Goal: Task Accomplishment & Management: Complete application form

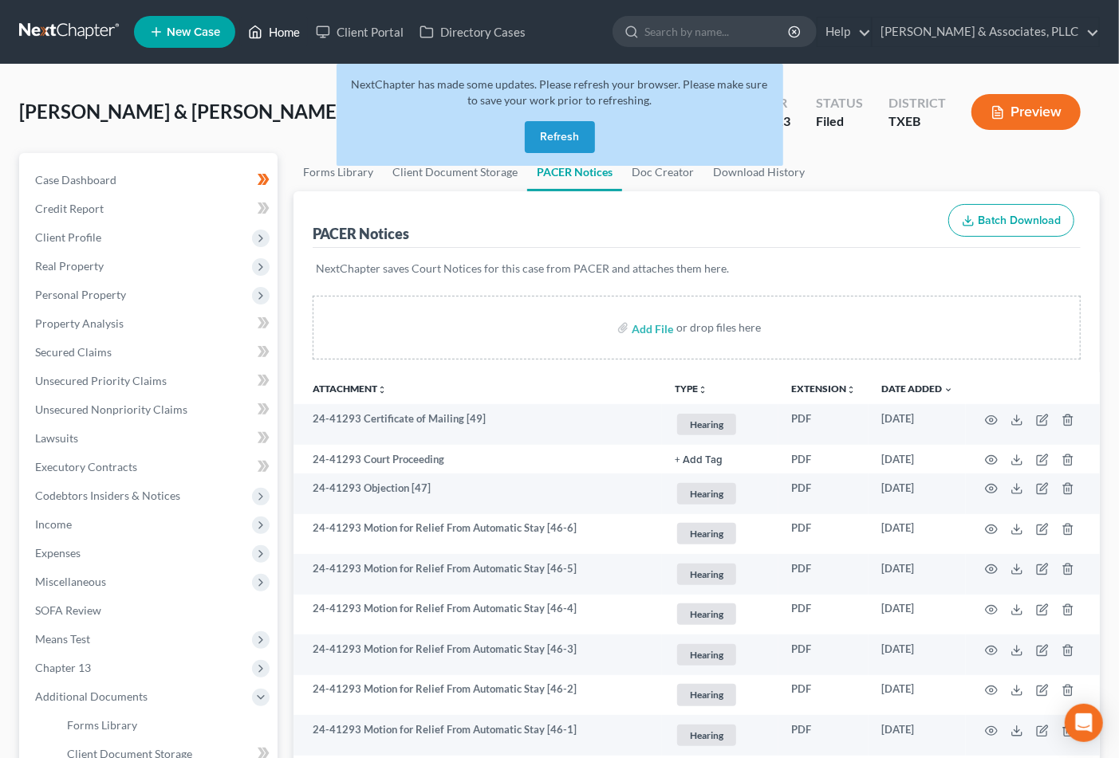
drag, startPoint x: 275, startPoint y: 40, endPoint x: 620, endPoint y: 274, distance: 416.7
click at [275, 40] on link "Home" at bounding box center [274, 32] width 68 height 29
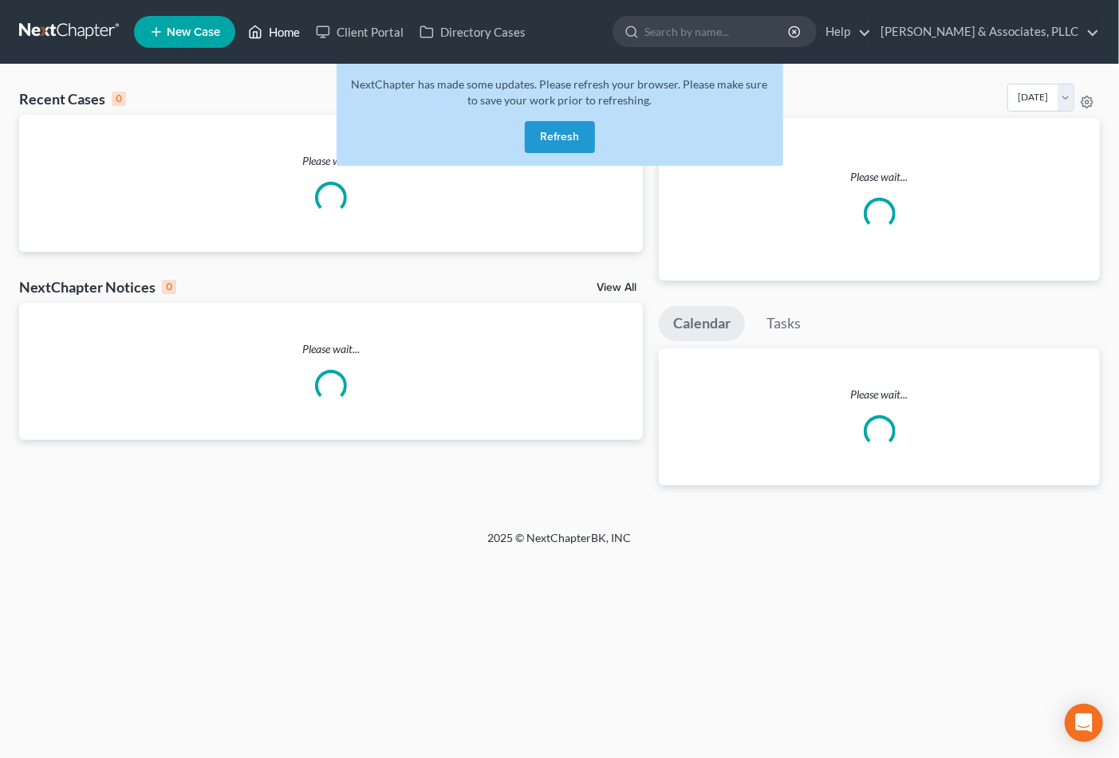
click at [287, 32] on link "Home" at bounding box center [274, 32] width 68 height 29
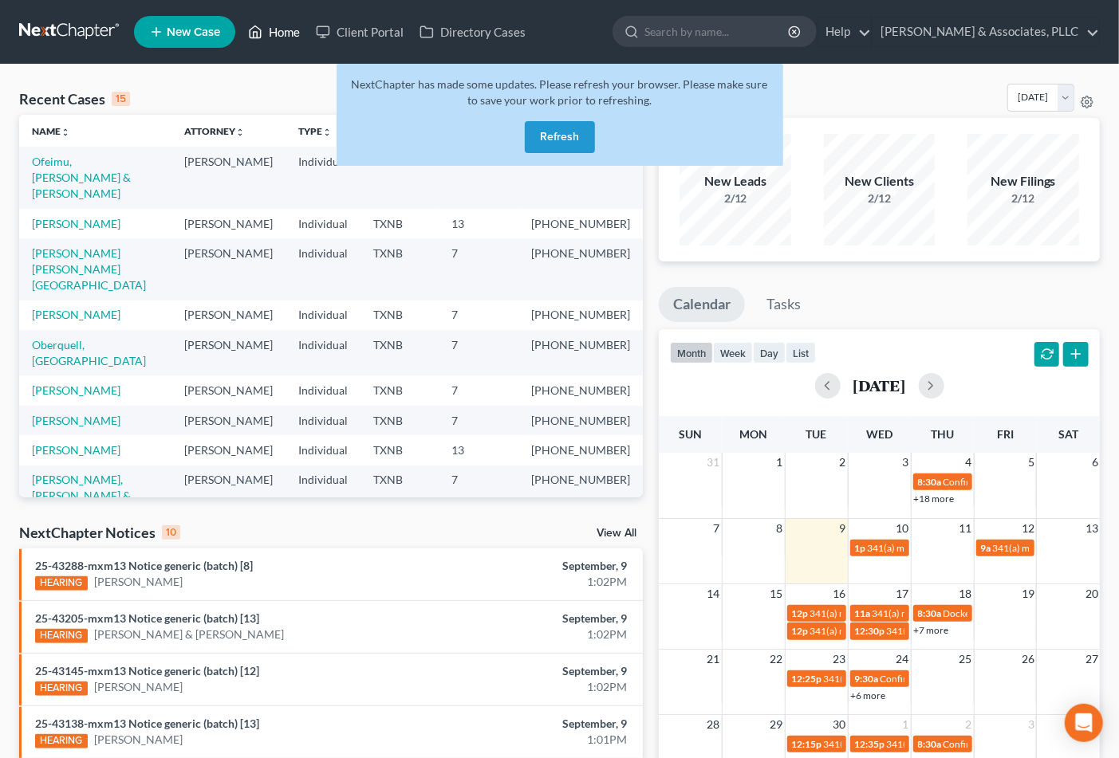
click at [287, 33] on link "Home" at bounding box center [274, 32] width 68 height 29
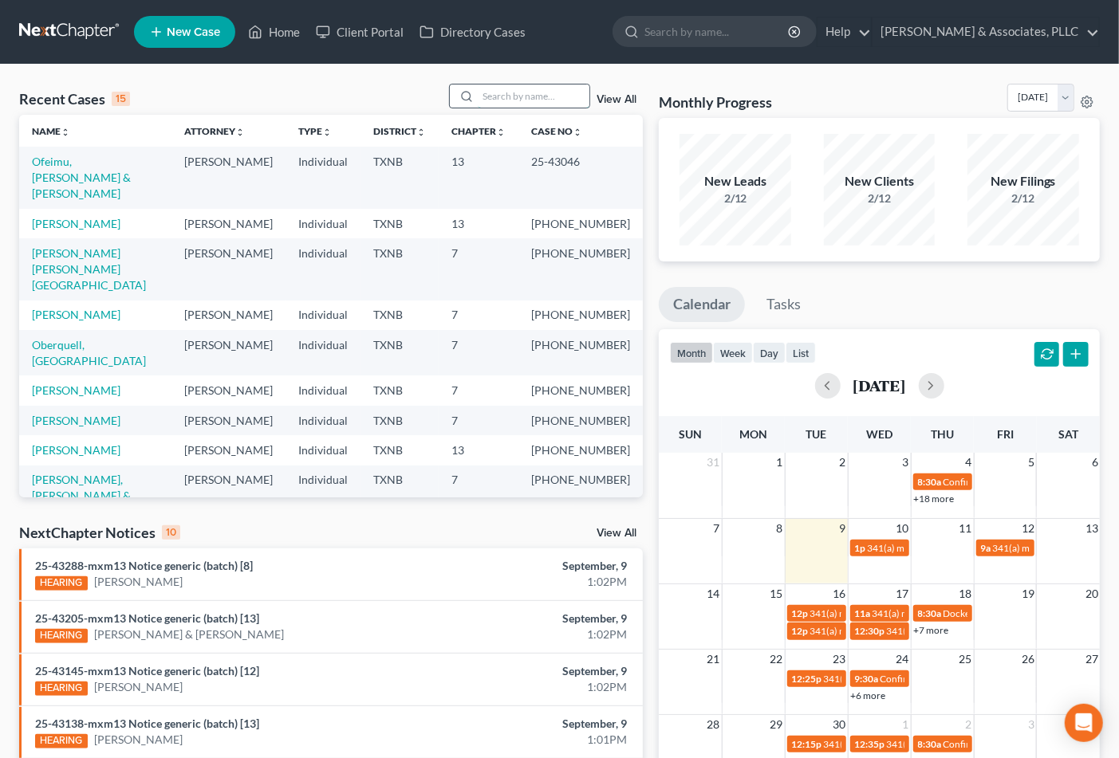
click at [538, 100] on input "search" at bounding box center [534, 96] width 112 height 23
type input "WISDOM"
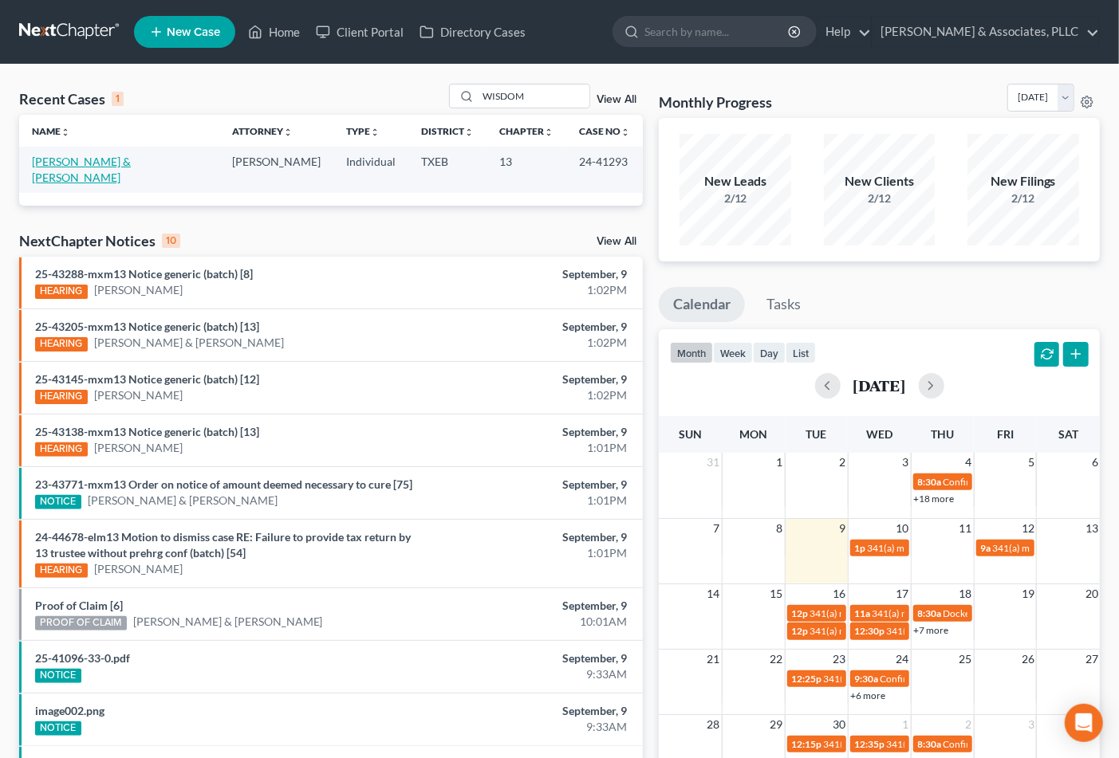
click at [131, 161] on link "[PERSON_NAME] & [PERSON_NAME]" at bounding box center [81, 170] width 99 height 30
click at [131, 160] on link "[PERSON_NAME] & [PERSON_NAME]" at bounding box center [81, 170] width 99 height 30
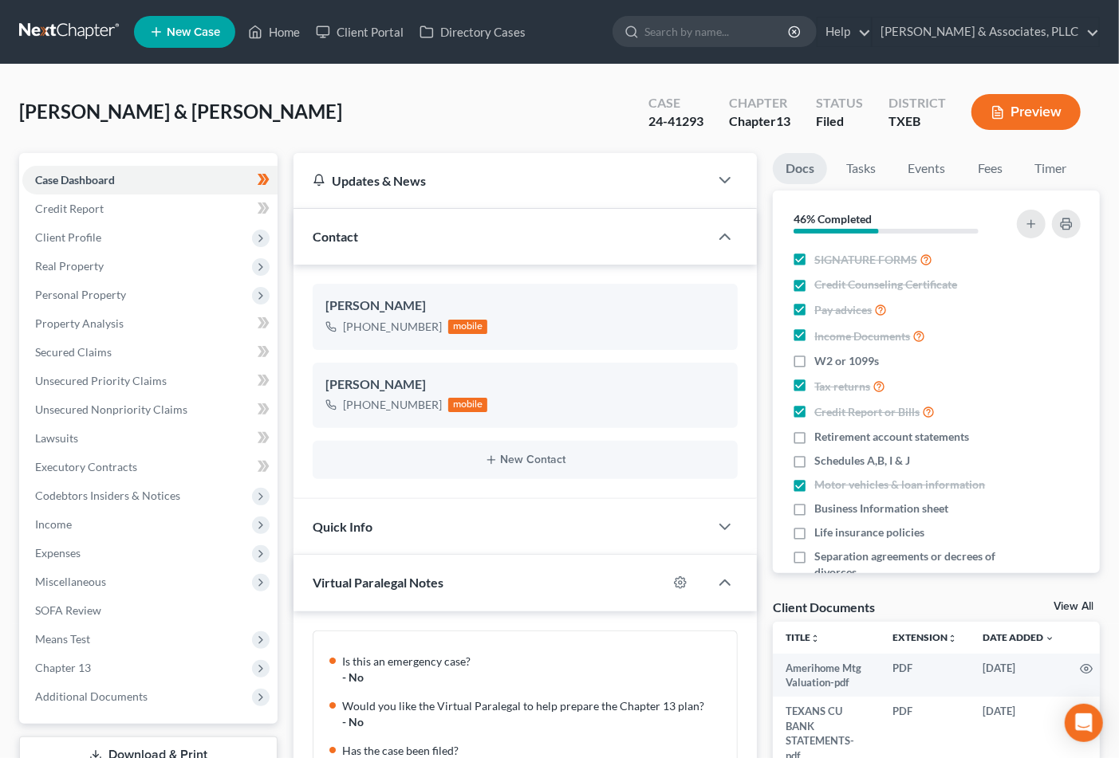
scroll to position [570, 0]
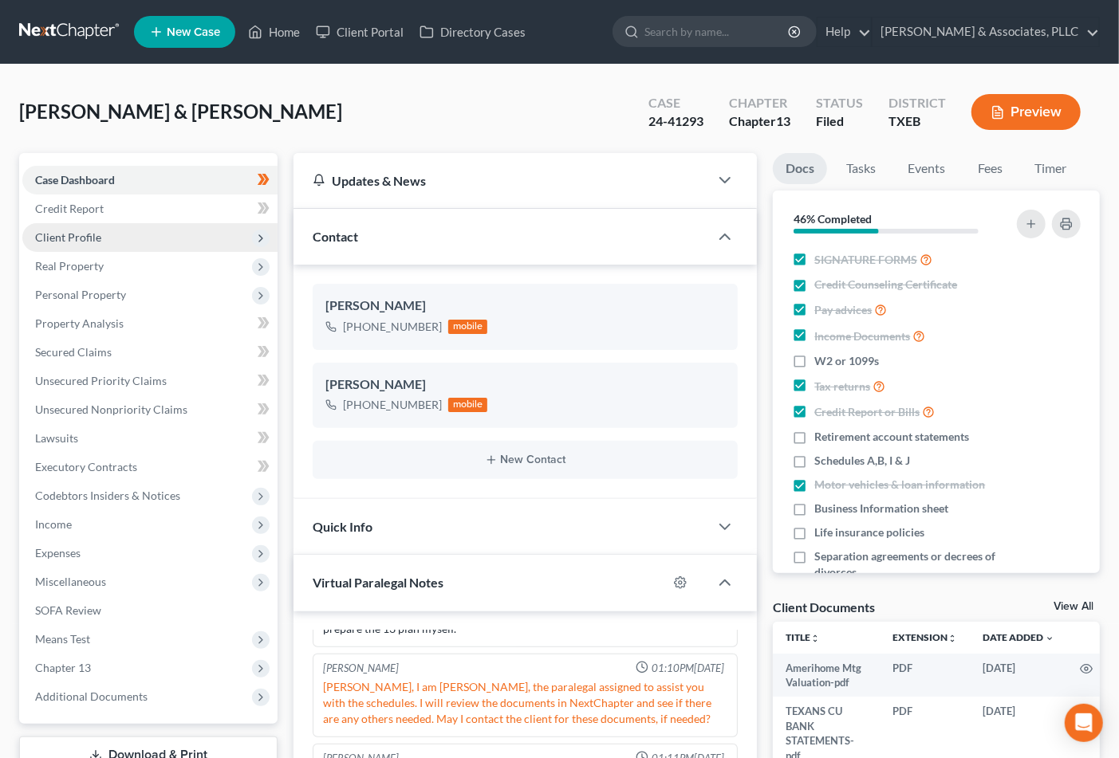
click at [70, 232] on span "Client Profile" at bounding box center [68, 237] width 66 height 14
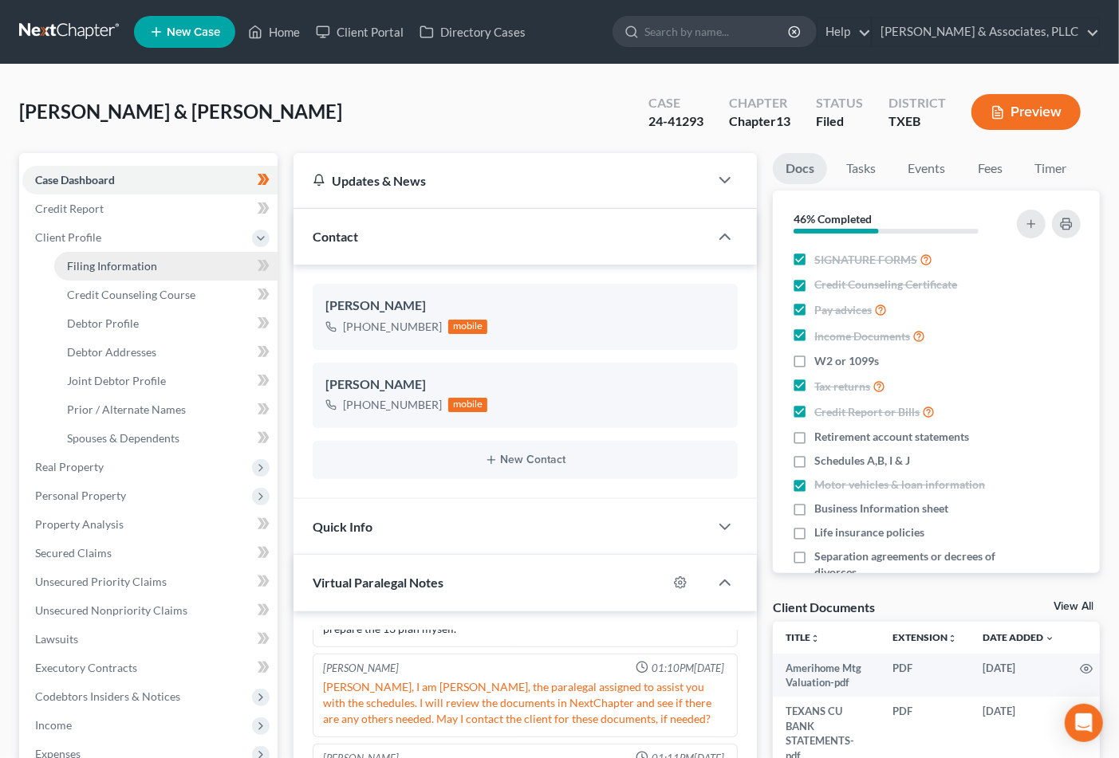
click at [70, 264] on span "Filing Information" at bounding box center [112, 266] width 90 height 14
select select "1"
select select "3"
select select "45"
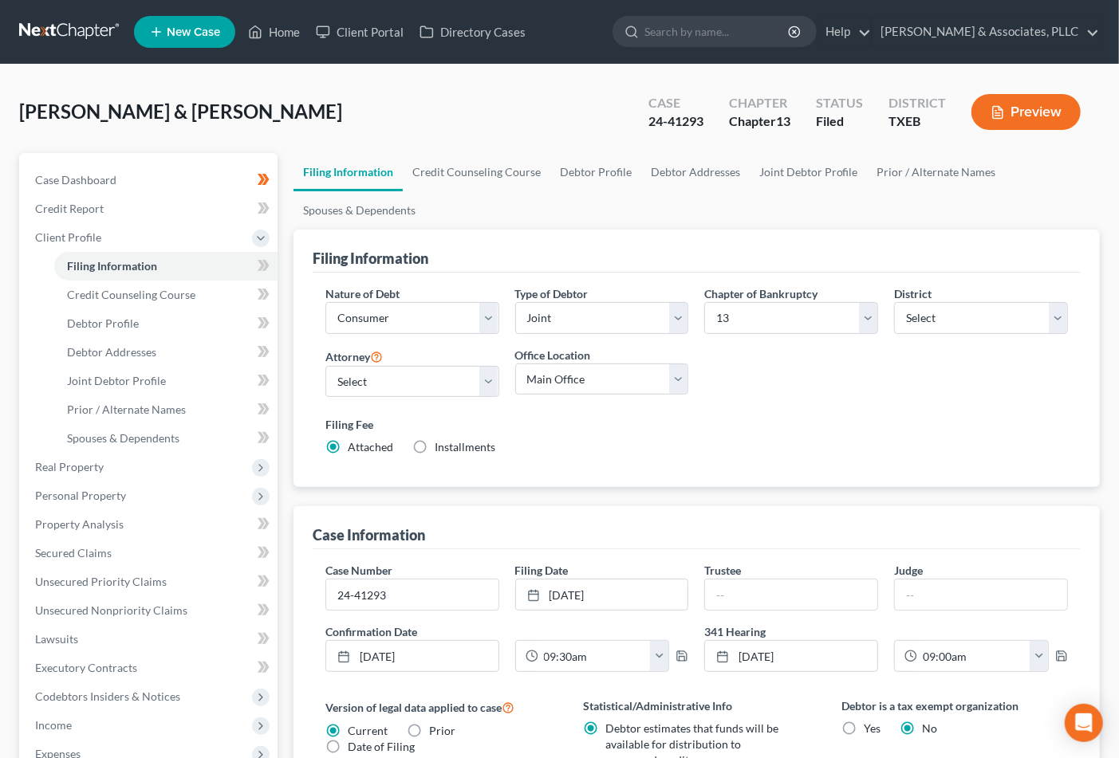
drag, startPoint x: 966, startPoint y: 484, endPoint x: 683, endPoint y: 442, distance: 287.0
click at [966, 483] on div "Nature of Debt Select Business Consumer Other Nature of Business Select Clearin…" at bounding box center [697, 380] width 768 height 215
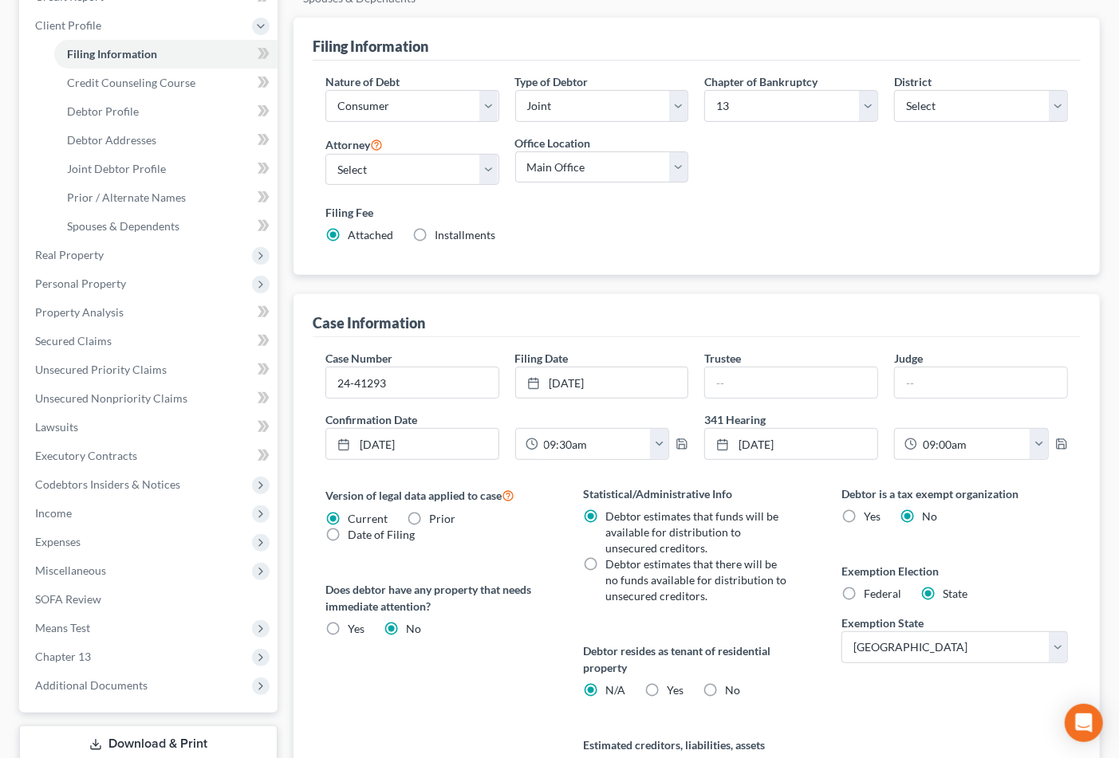
scroll to position [266, 0]
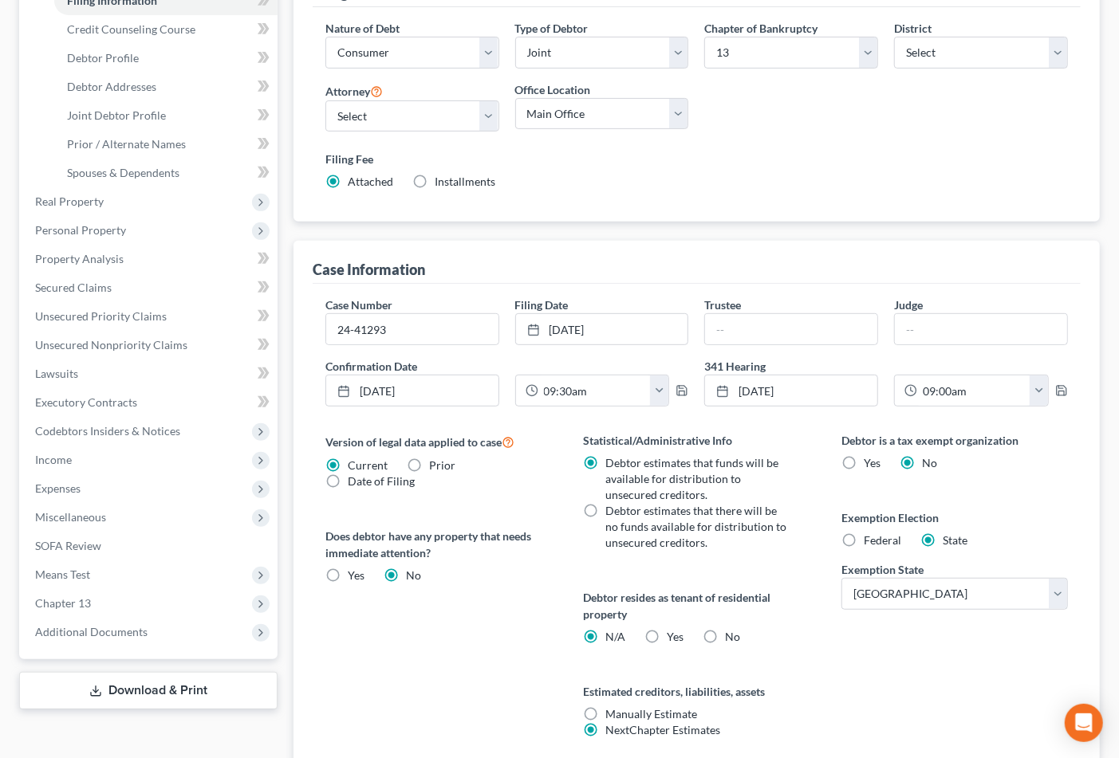
click at [898, 683] on div "Debtor is a tax exempt organization Yes No Exemption Election Federal State Exe…" at bounding box center [954, 604] width 258 height 344
click at [521, 652] on div "Version of legal data applied to case Current Prior Date of Filing Legal data v…" at bounding box center [438, 604] width 258 height 344
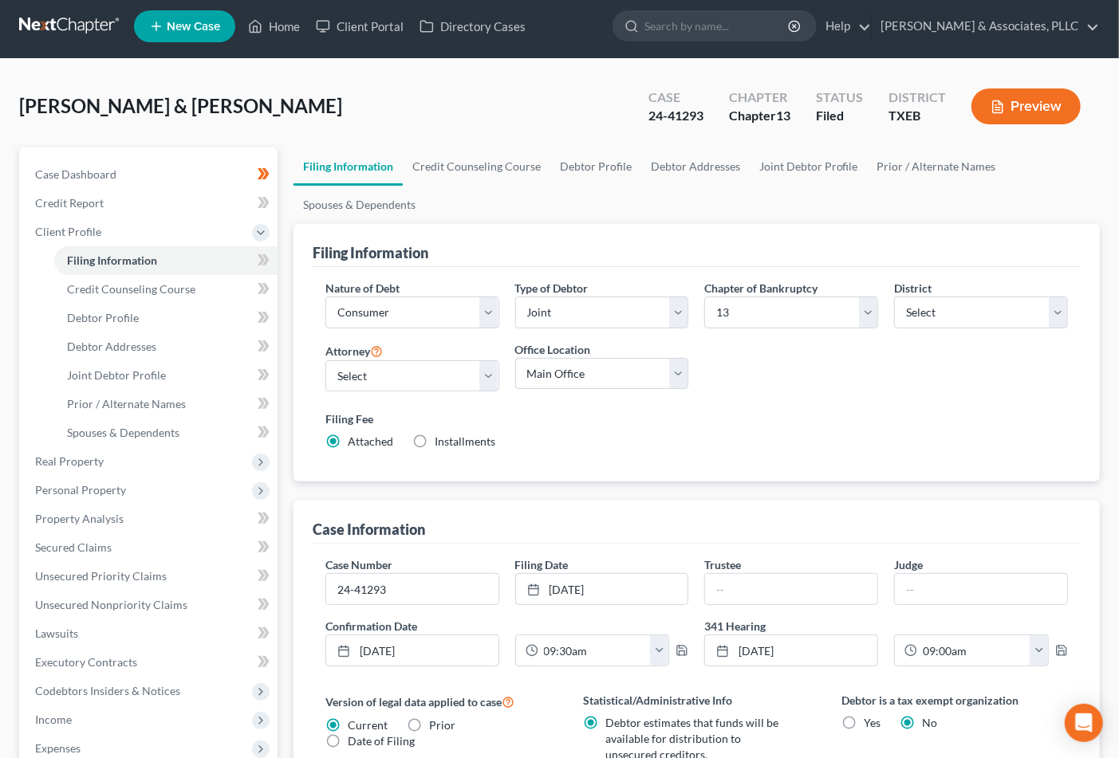
scroll to position [0, 0]
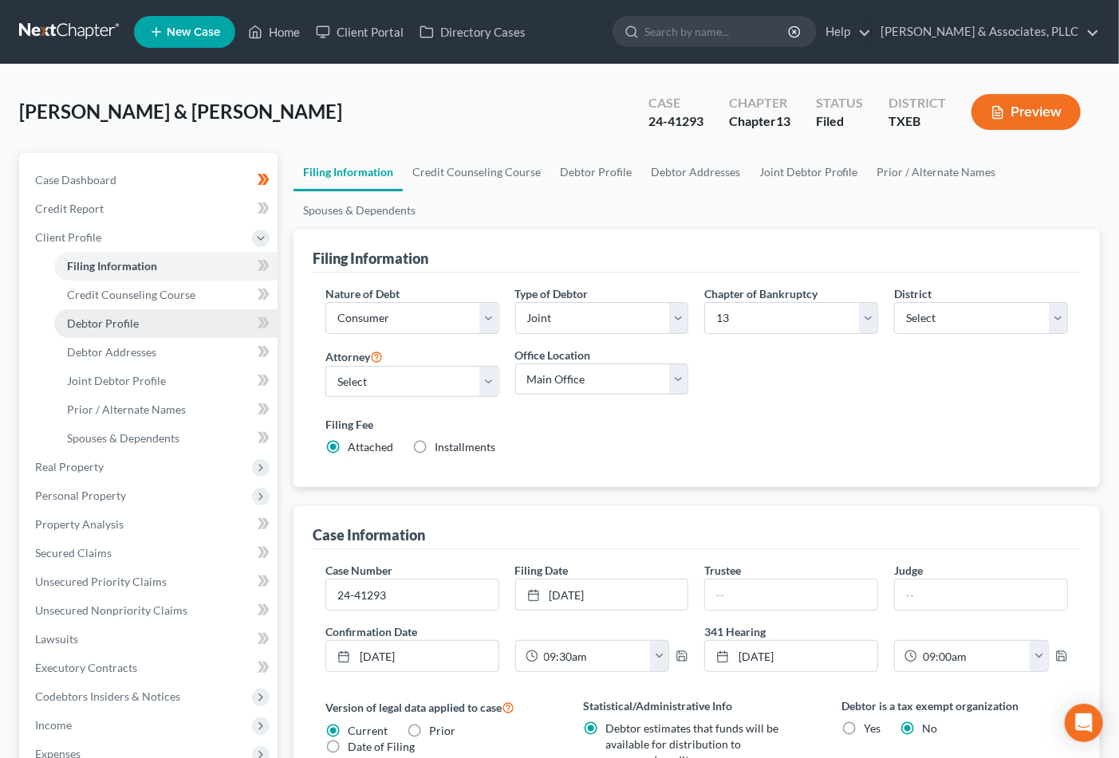
click at [126, 317] on span "Debtor Profile" at bounding box center [103, 324] width 72 height 14
select select "1"
select select "3"
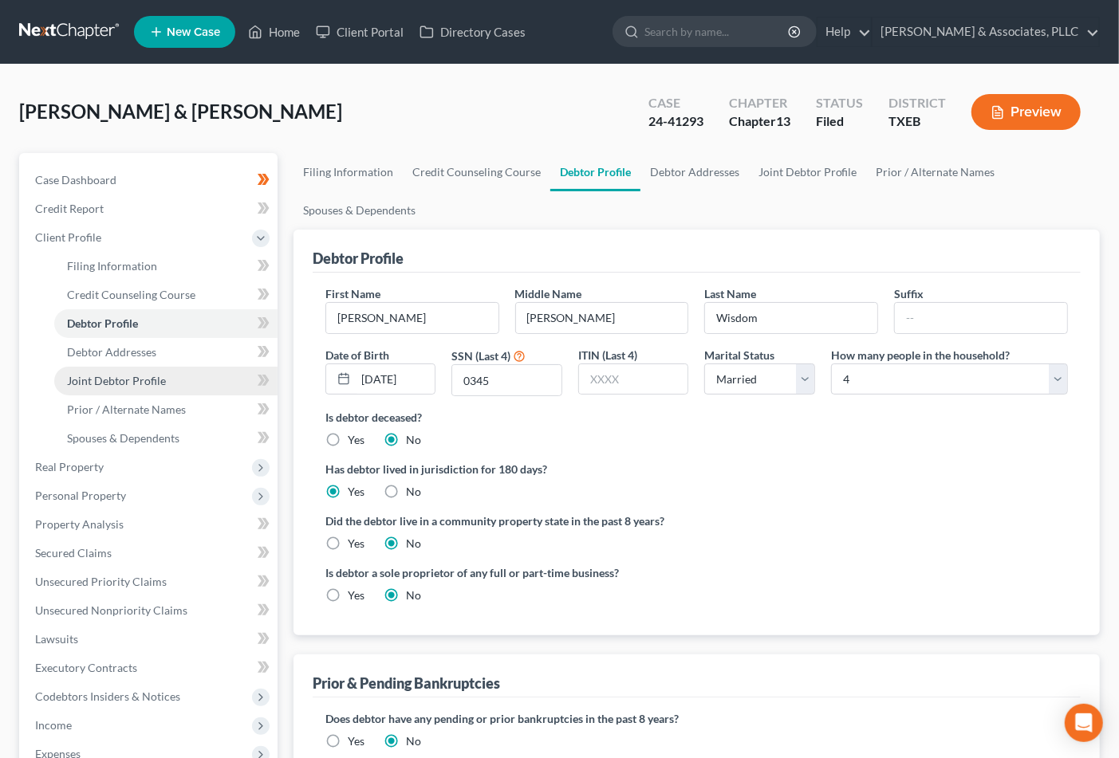
click at [112, 384] on span "Joint Debtor Profile" at bounding box center [116, 381] width 99 height 14
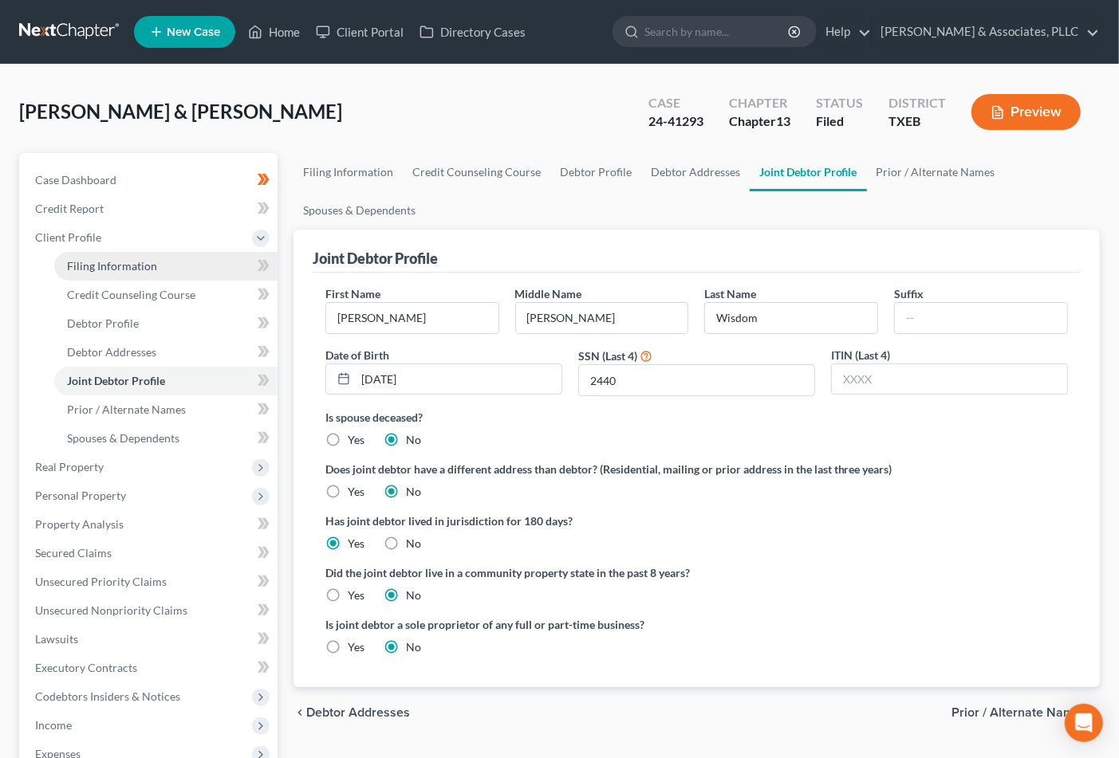
click at [118, 257] on link "Filing Information" at bounding box center [165, 266] width 223 height 29
select select "1"
select select "3"
select select "77"
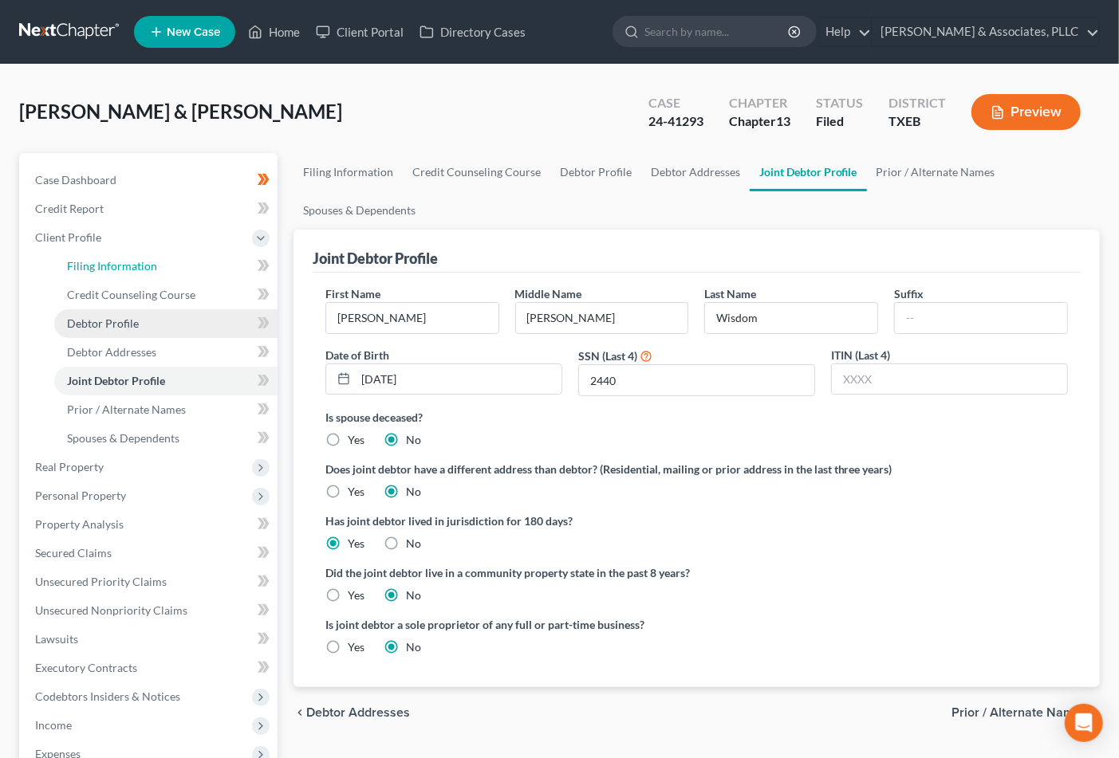
select select "0"
select select "45"
